Goal: Transaction & Acquisition: Purchase product/service

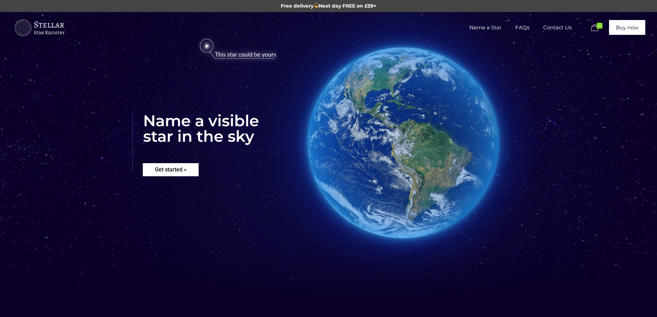
click at [176, 170] on rs-layer "Get started »" at bounding box center [171, 169] width 56 height 13
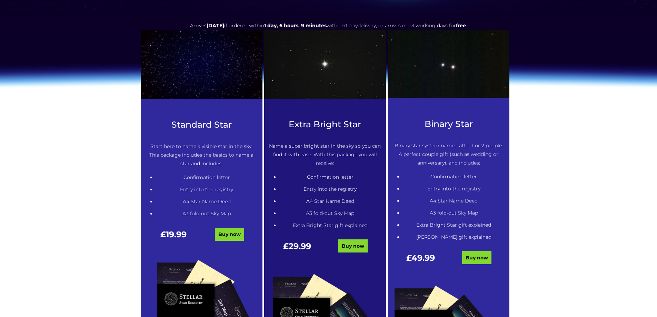
scroll to position [350, 0]
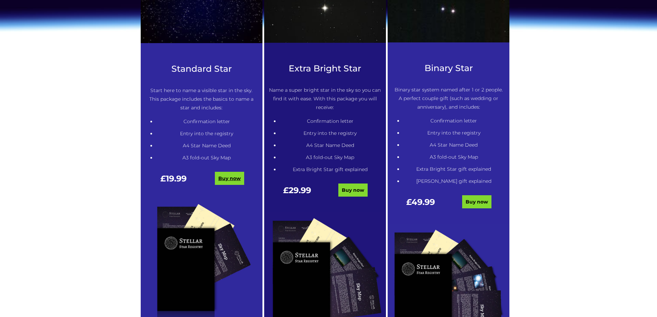
click at [228, 178] on link "Buy now" at bounding box center [229, 178] width 29 height 13
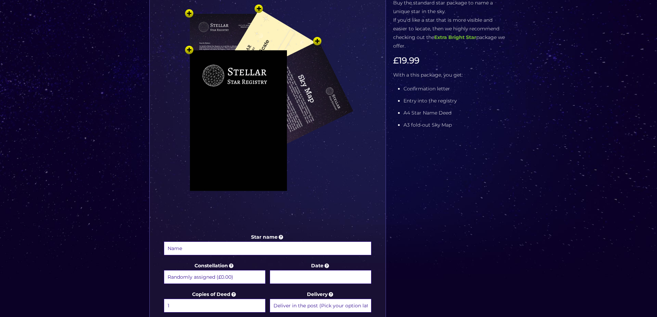
scroll to position [103, 0]
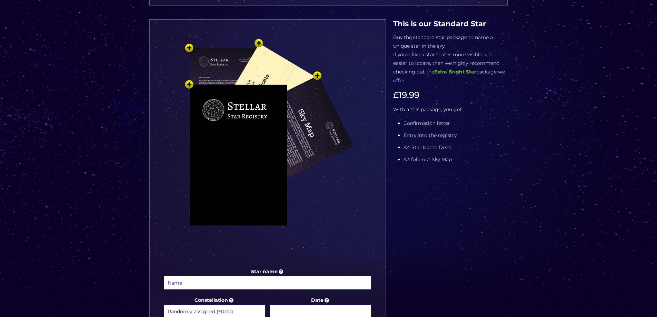
click at [188, 50] on img at bounding box center [267, 151] width 207 height 228
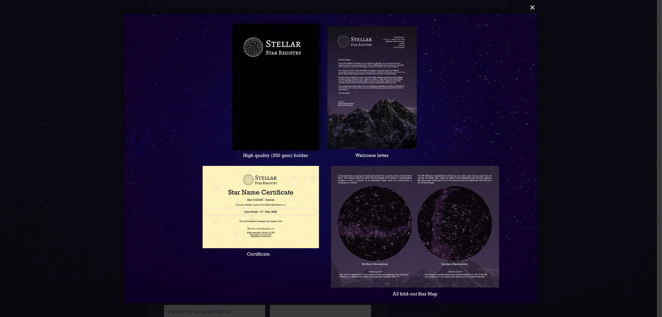
click at [533, 7] on button "×" at bounding box center [330, 7] width 413 height 15
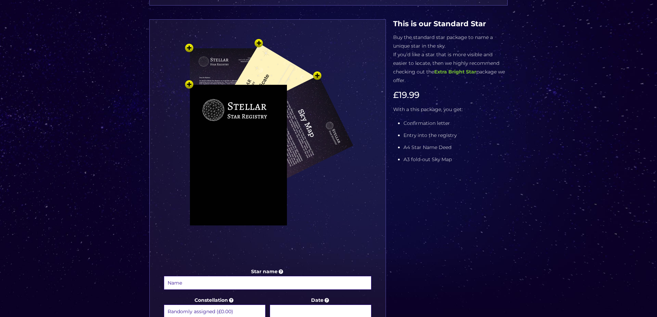
scroll to position [207, 0]
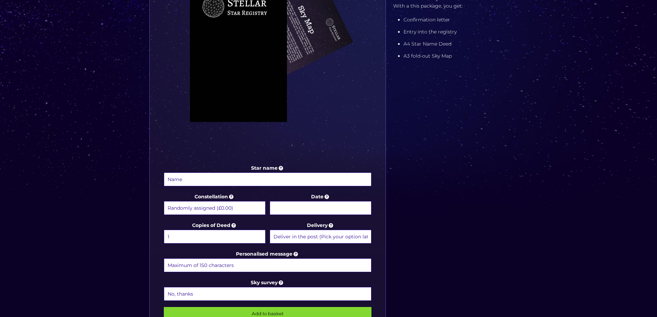
click at [277, 179] on input "Star name" at bounding box center [268, 179] width 208 height 14
type input "For Squish"
click at [230, 208] on select "Randomly assigned (£0.00) Aquarius - [DATE] - [DATE] (+£9.99) Aries - [DATE] - …" at bounding box center [215, 208] width 102 height 14
select select "Gemini - [DATE] - [DATE] (+£9.99)"
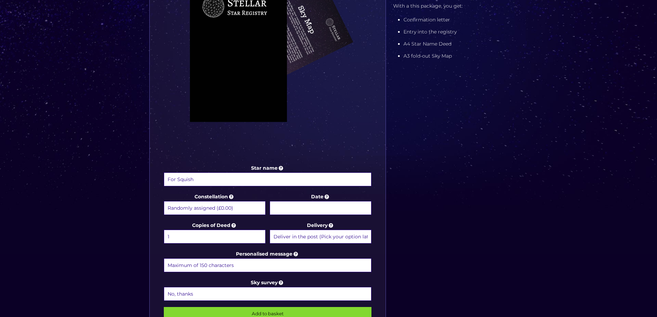
click at [164, 201] on select "Randomly assigned (£0.00) Aquarius - [DATE] - [DATE] (+£9.99) Aries - [DATE] - …" at bounding box center [215, 208] width 102 height 14
click at [311, 236] on select "Deliver in the post (Pick your option later) Deliver in the post and by Email (…" at bounding box center [321, 237] width 102 height 14
click at [312, 235] on select "Deliver in the post (Pick your option later) Deliver in the post and by Email (…" at bounding box center [321, 237] width 102 height 14
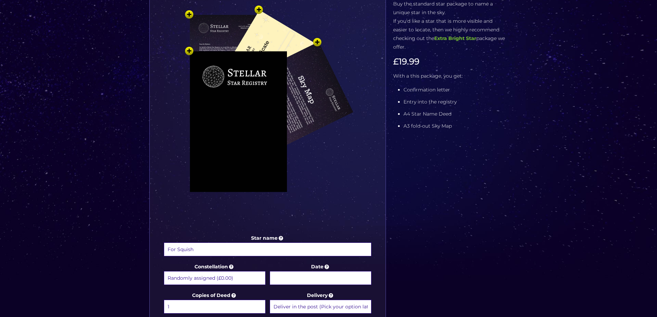
scroll to position [0, 0]
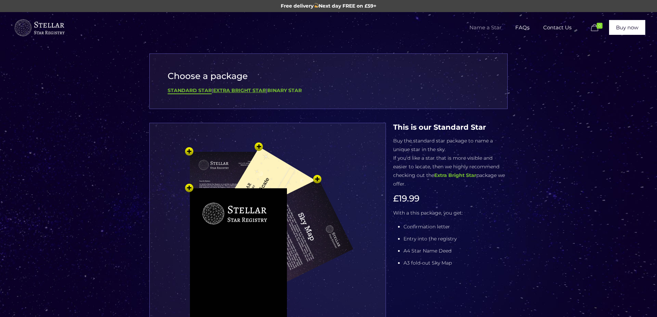
click at [228, 89] on b "Extra Bright Star" at bounding box center [239, 90] width 53 height 6
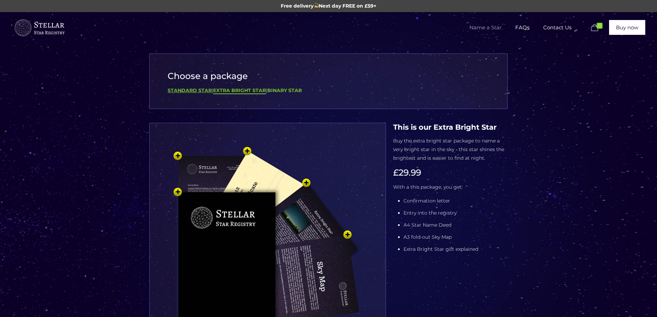
click at [200, 89] on b "Standard Star" at bounding box center [190, 90] width 44 height 6
